Goal: Navigation & Orientation: Find specific page/section

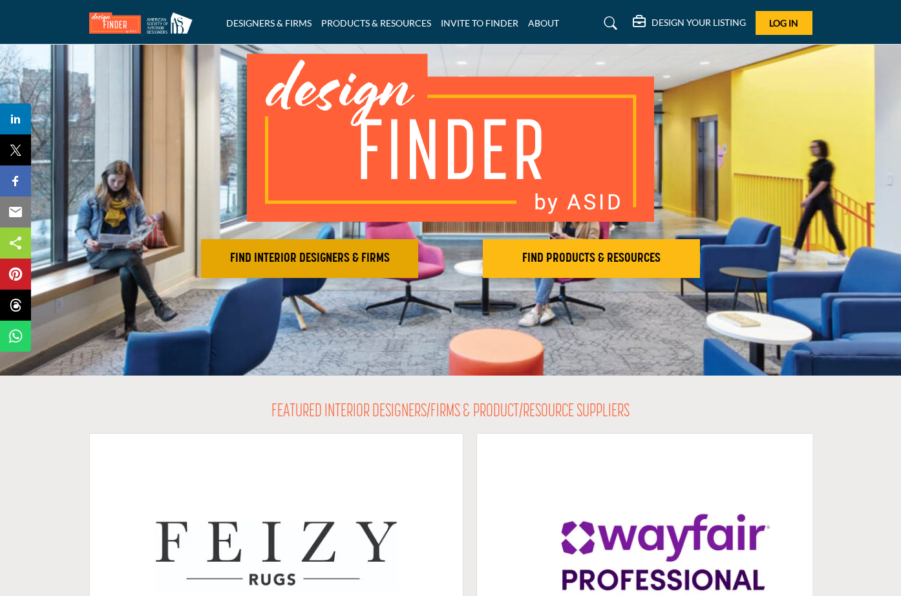
scroll to position [164, 0]
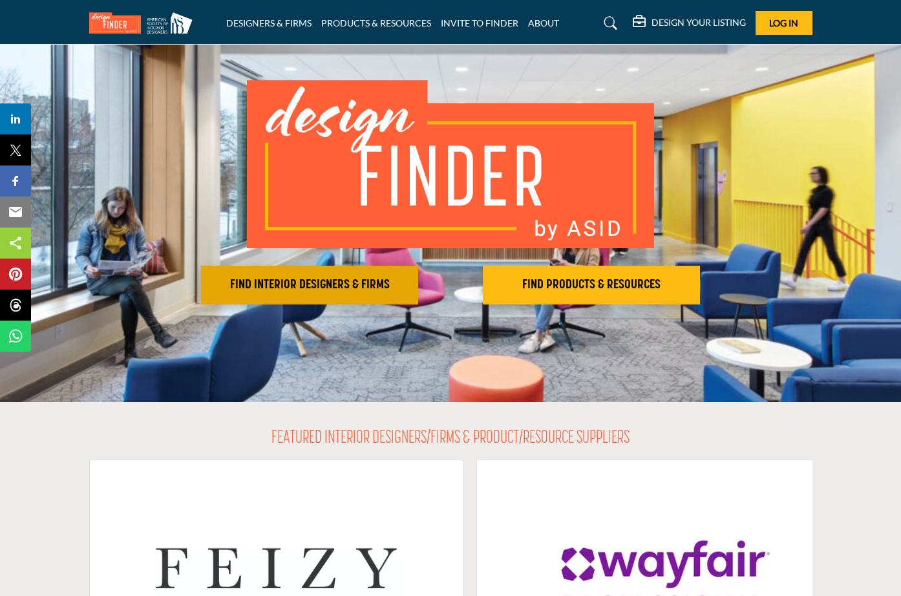
click at [335, 266] on button "FIND INTERIOR DESIGNERS & FIRMS" at bounding box center [309, 285] width 217 height 39
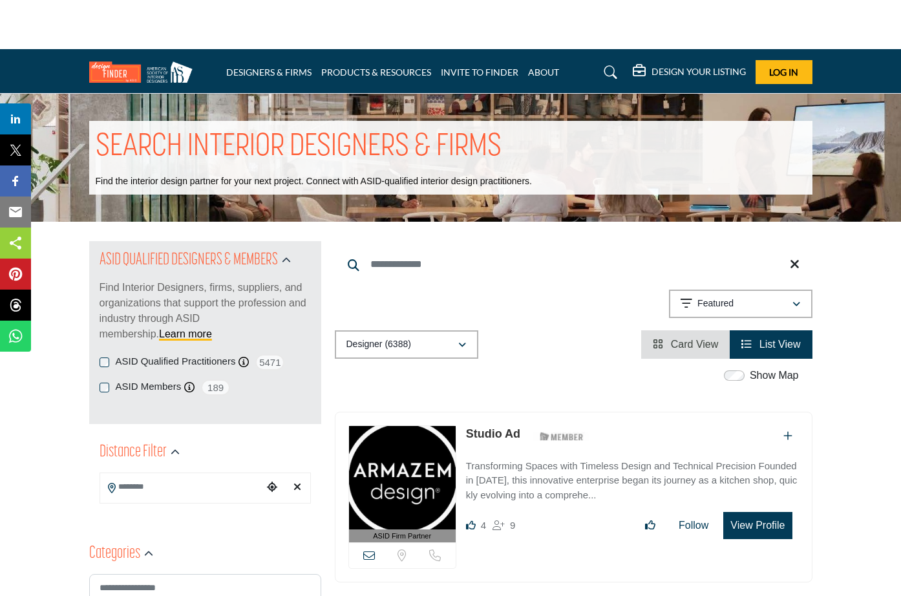
scroll to position [58, 0]
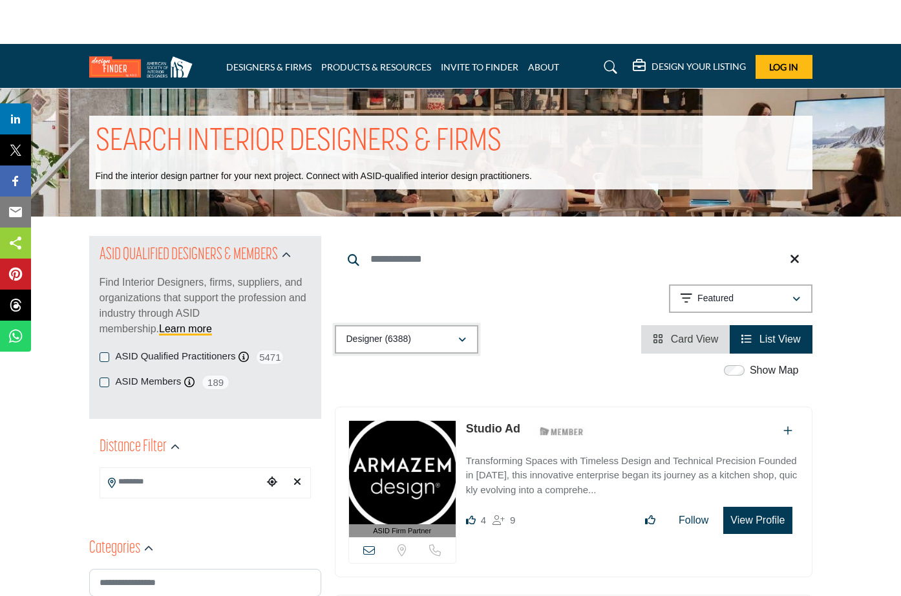
click at [458, 335] on icon "button" at bounding box center [462, 339] width 8 height 9
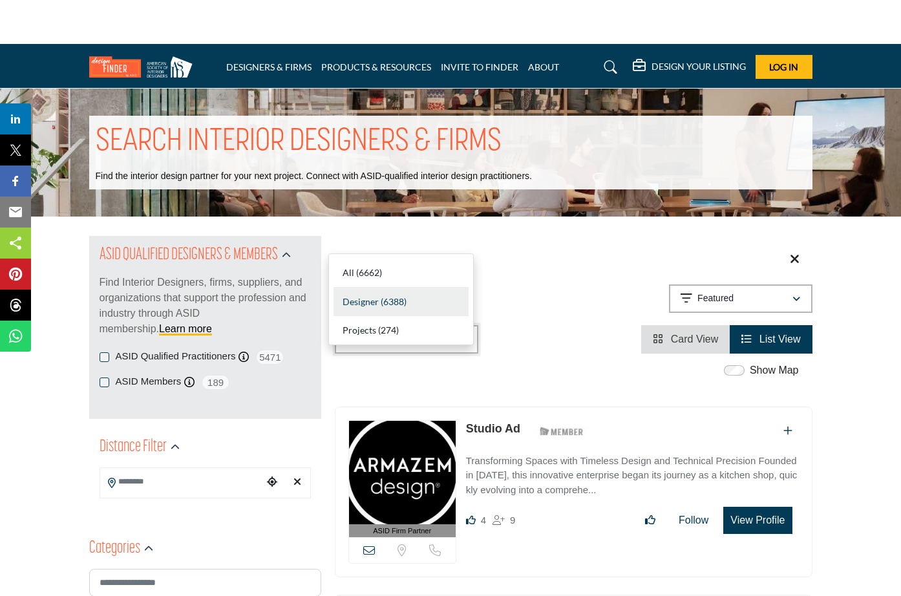
click at [458, 335] on icon "button" at bounding box center [462, 339] width 8 height 9
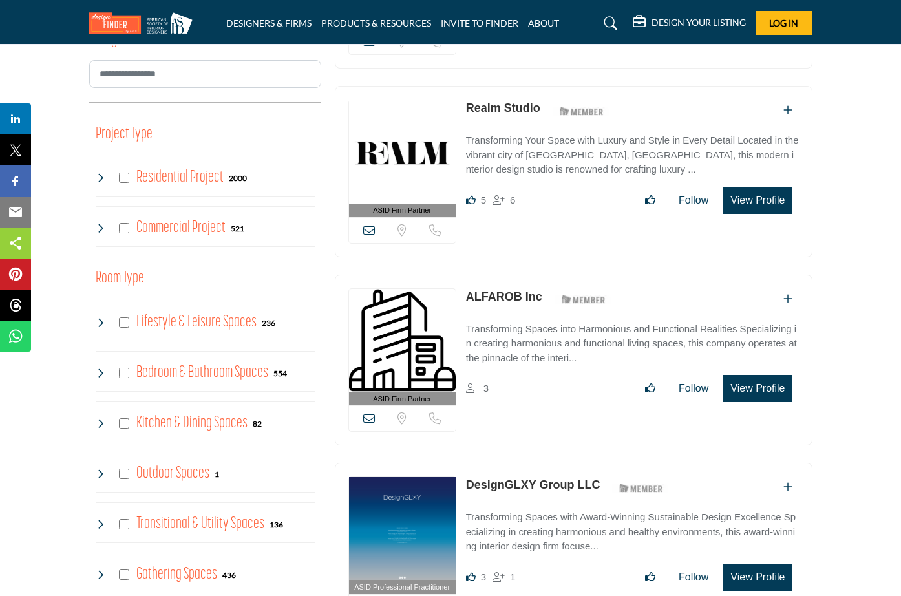
scroll to position [0, 0]
